Goal: Task Accomplishment & Management: Manage account settings

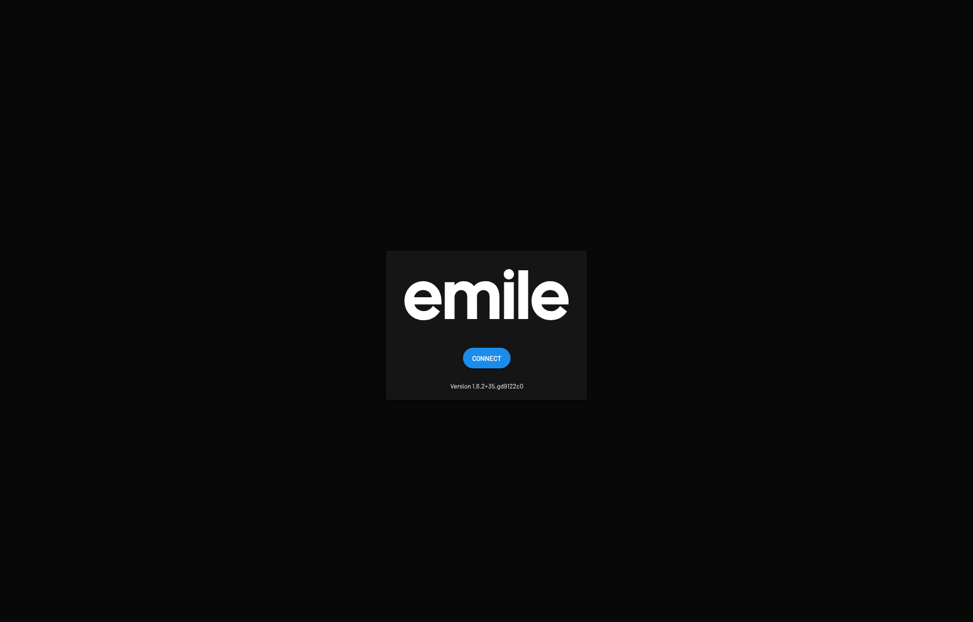
click at [481, 363] on span "Connect" at bounding box center [486, 358] width 29 height 21
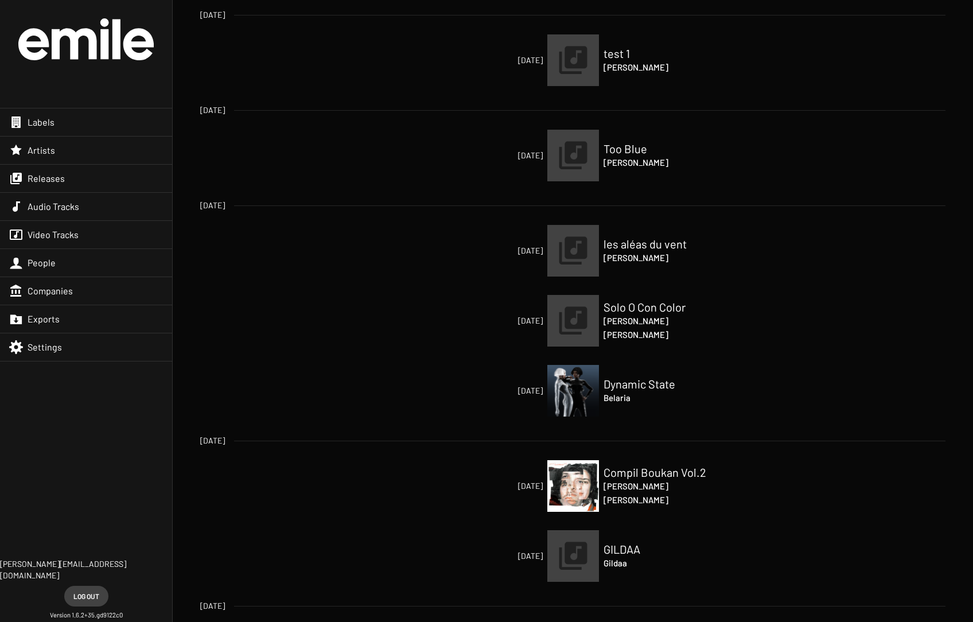
click at [60, 267] on div "People" at bounding box center [86, 263] width 172 height 28
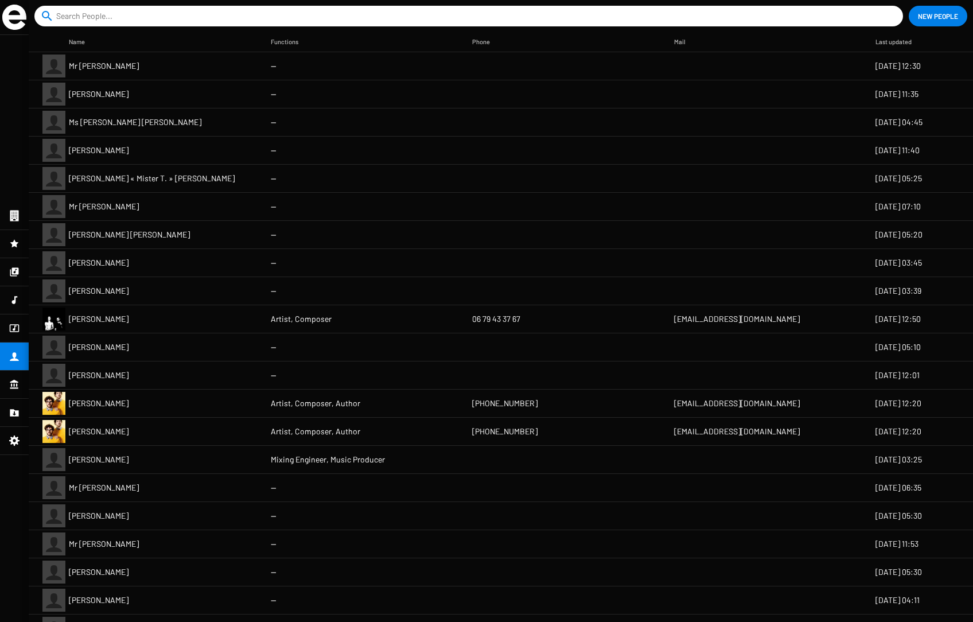
click at [88, 72] on mat-cell "Mr [PERSON_NAME]" at bounding box center [170, 66] width 202 height 28
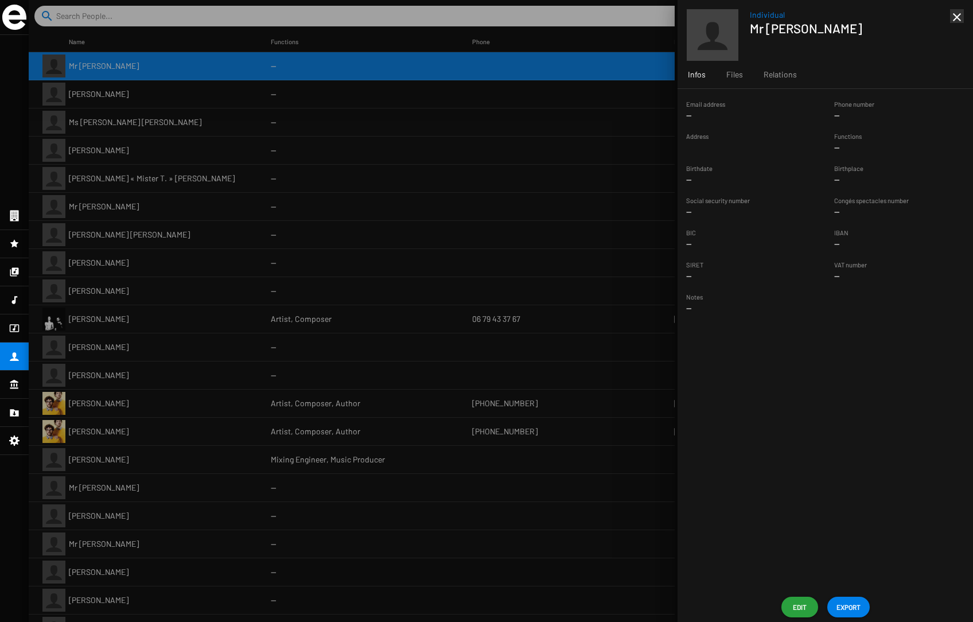
click at [801, 604] on span "Edit" at bounding box center [800, 607] width 18 height 21
